Goal: Navigation & Orientation: Find specific page/section

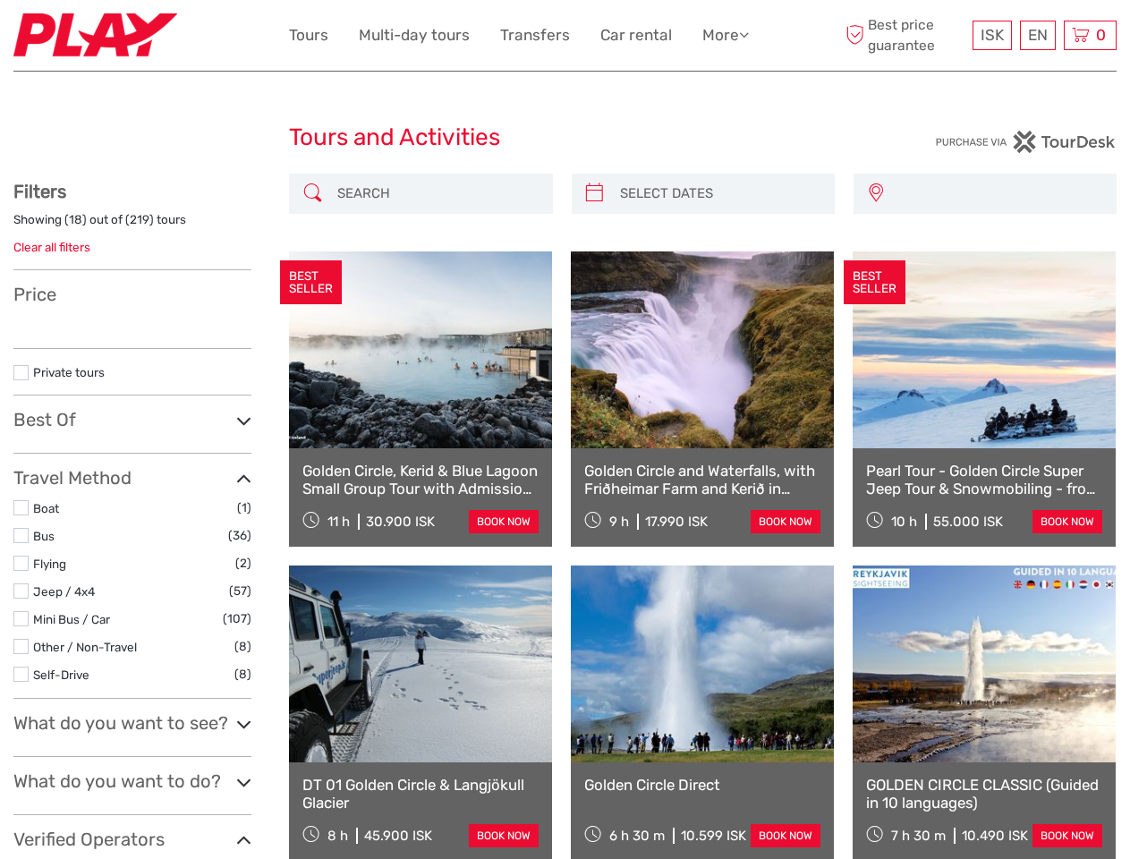
select select
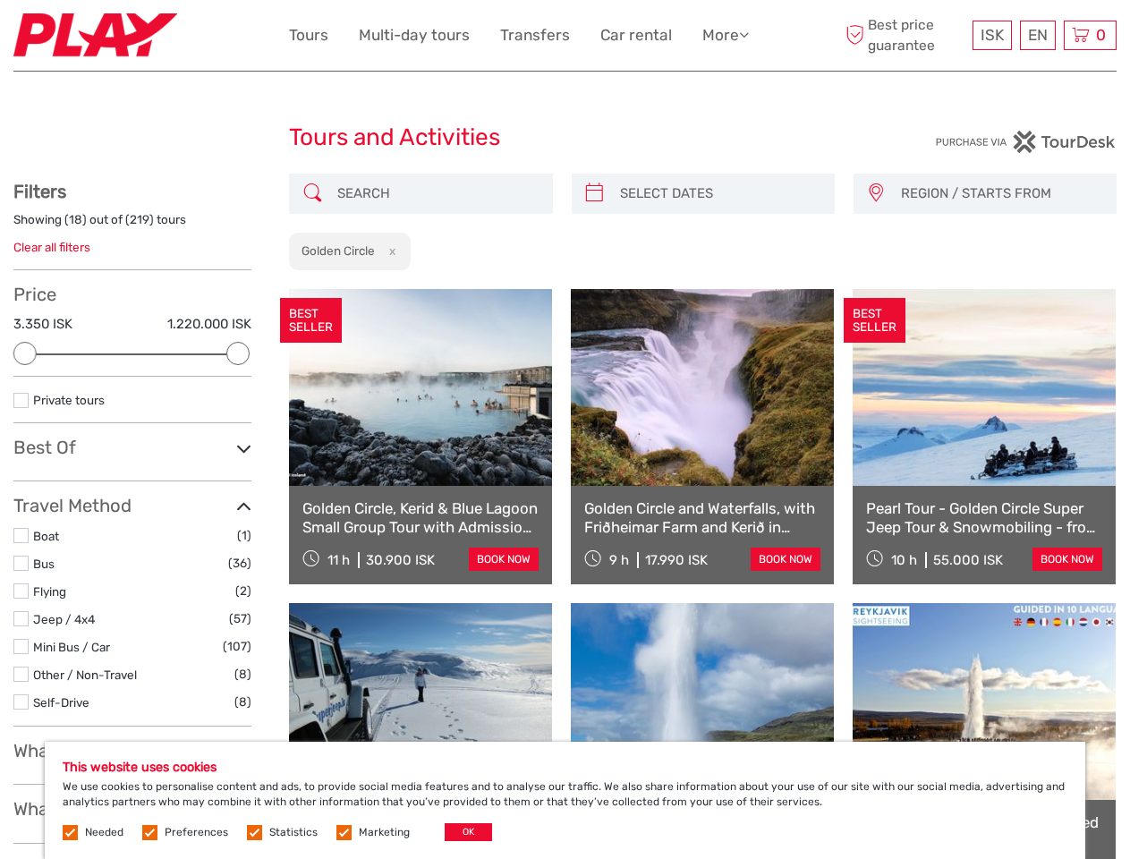
click at [724, 35] on link "More" at bounding box center [725, 35] width 47 height 26
click at [745, 34] on icon at bounding box center [744, 34] width 10 height 15
click at [991, 35] on span "ISK" at bounding box center [992, 35] width 23 height 18
click at [1037, 35] on div "EN English Español Deutsch" at bounding box center [1038, 36] width 36 height 30
click at [1090, 35] on div "0 Items Total 0 ISK Checkout The shopping cart is empty." at bounding box center [1090, 36] width 53 height 30
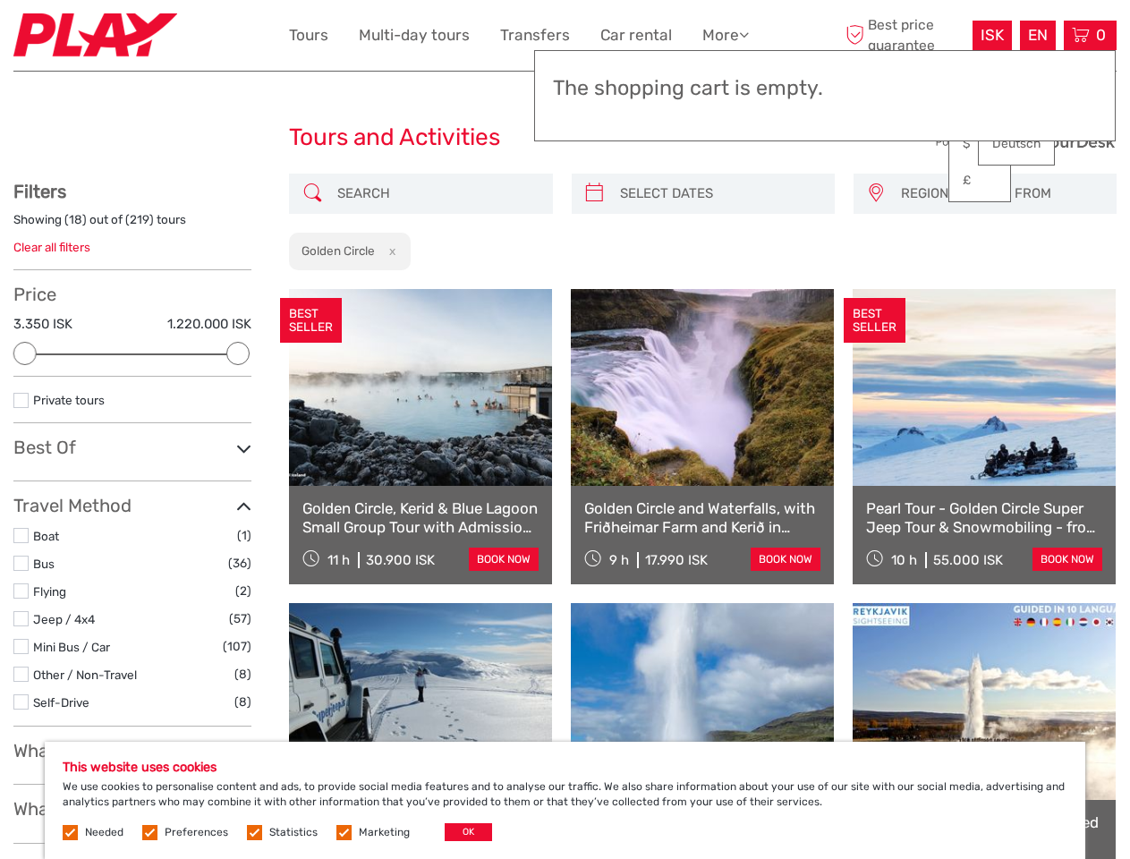
click at [25, 353] on div at bounding box center [24, 353] width 23 height 23
